Goal: Information Seeking & Learning: Learn about a topic

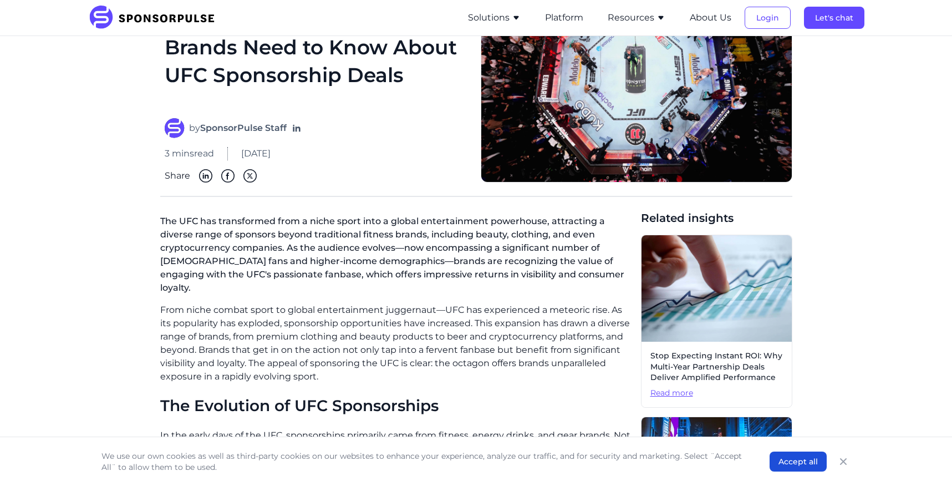
scroll to position [96, 0]
drag, startPoint x: 161, startPoint y: 222, endPoint x: 520, endPoint y: 362, distance: 385.1
copy div "The UFC has transformed from a niche sport into a global entertainment powerhou…"
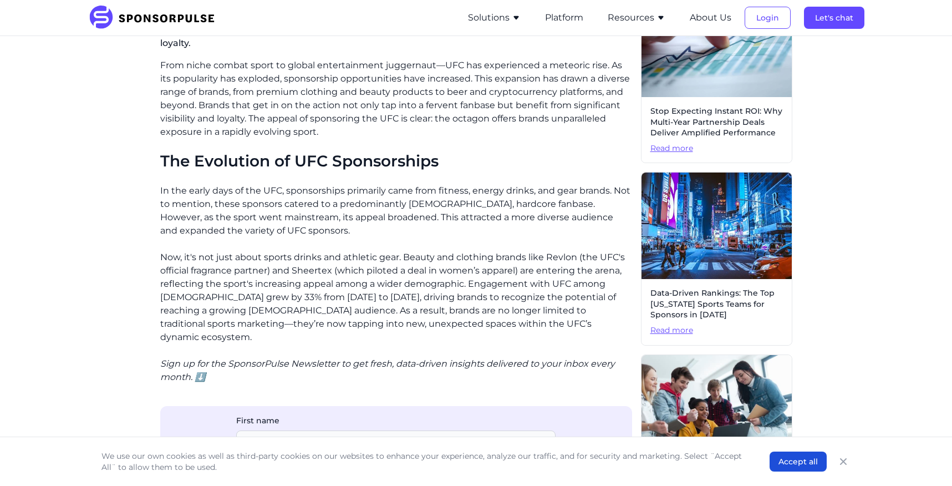
scroll to position [304, 0]
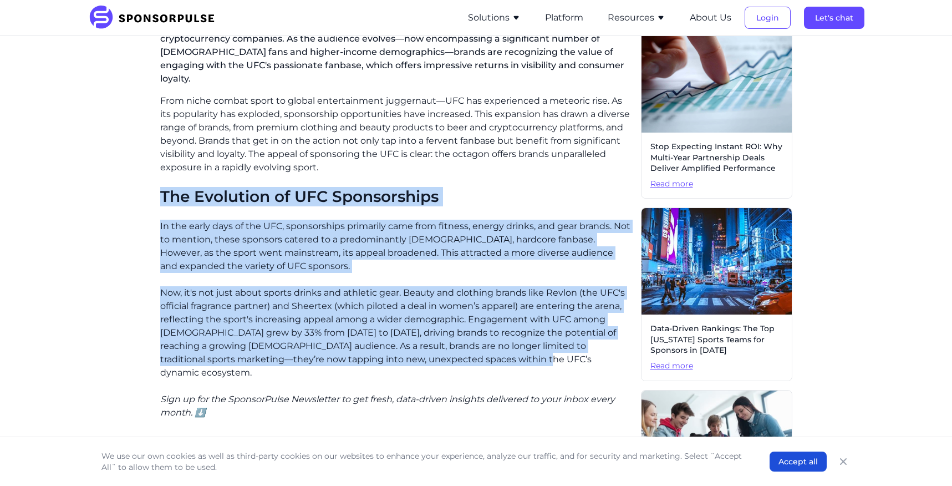
drag, startPoint x: 160, startPoint y: 180, endPoint x: 593, endPoint y: 353, distance: 465.9
copy div "The Evolution of UFC Sponsorships In the early days of the UFC, sponsorships pr…"
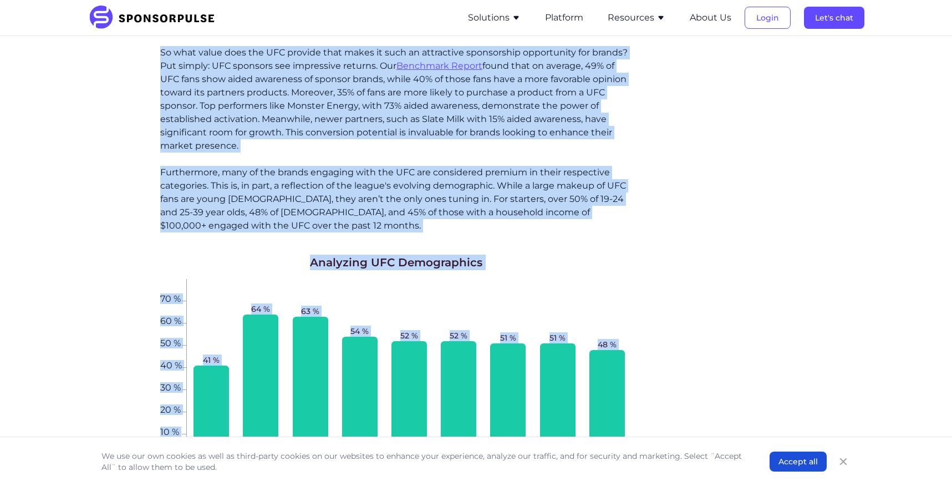
scroll to position [1054, 0]
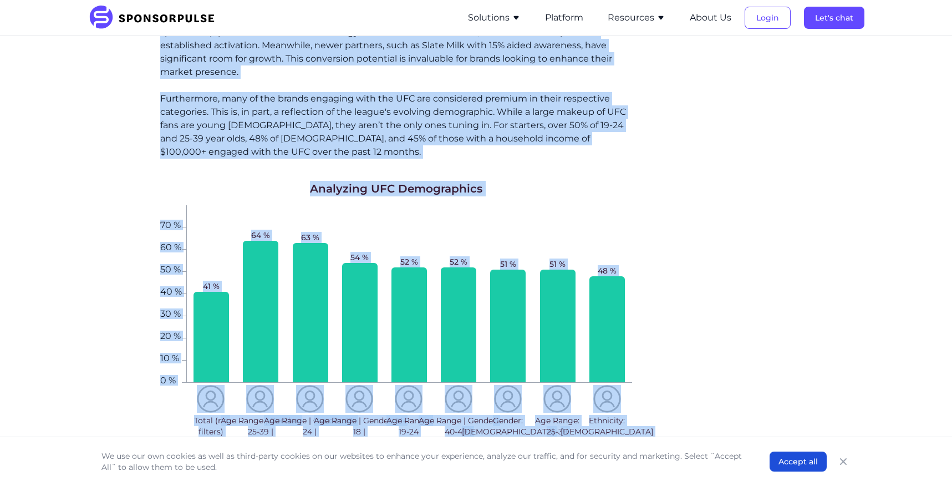
drag, startPoint x: 162, startPoint y: 278, endPoint x: 662, endPoint y: 383, distance: 510.4
click at [662, 383] on div "The UFC has transformed from a niche sport into a global entertainment powerhou…" at bounding box center [476, 284] width 632 height 2067
copy div "The Allure of UFC So what value does the UFC provide that makes it such an attr…"
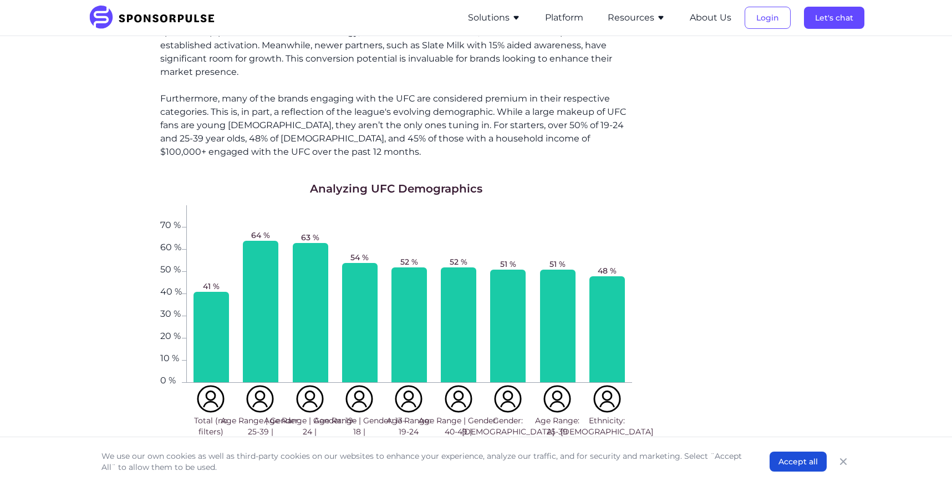
click at [595, 205] on div "48 %" at bounding box center [606, 293] width 49 height 177
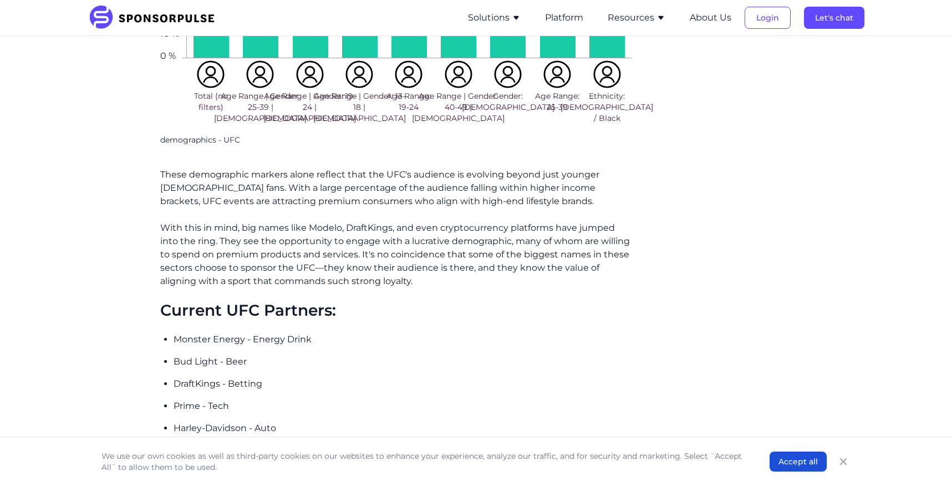
scroll to position [1379, 0]
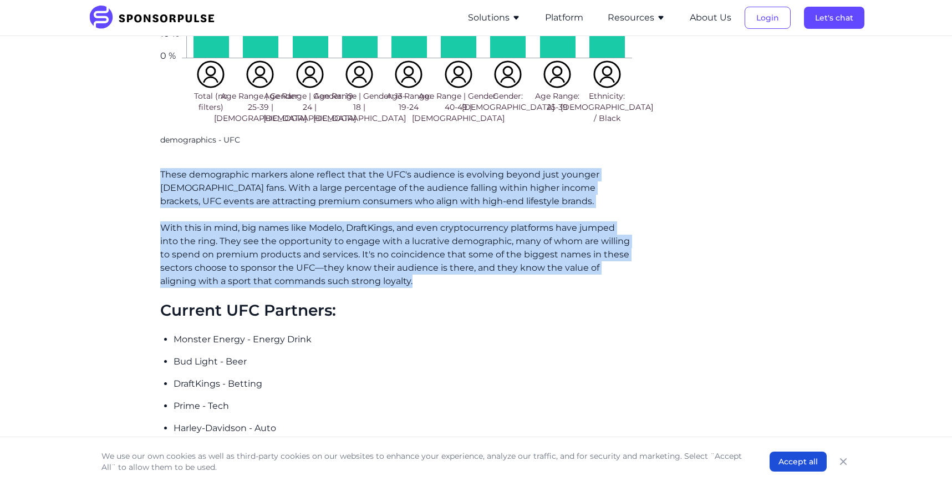
drag, startPoint x: 160, startPoint y: 156, endPoint x: 458, endPoint y: 269, distance: 319.0
click at [458, 269] on div "From niche combat sport to global entertainment juggernaut—UFC has experienced …" at bounding box center [396, 7] width 472 height 1974
copy div "These demographic markers alone reflect that the UFC's audience is evolving bey…"
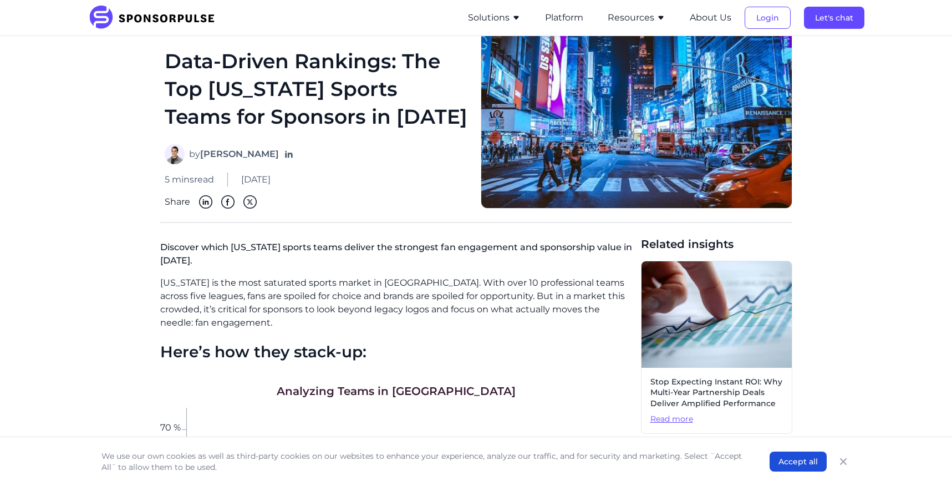
scroll to position [116, 0]
